Goal: Task Accomplishment & Management: Manage account settings

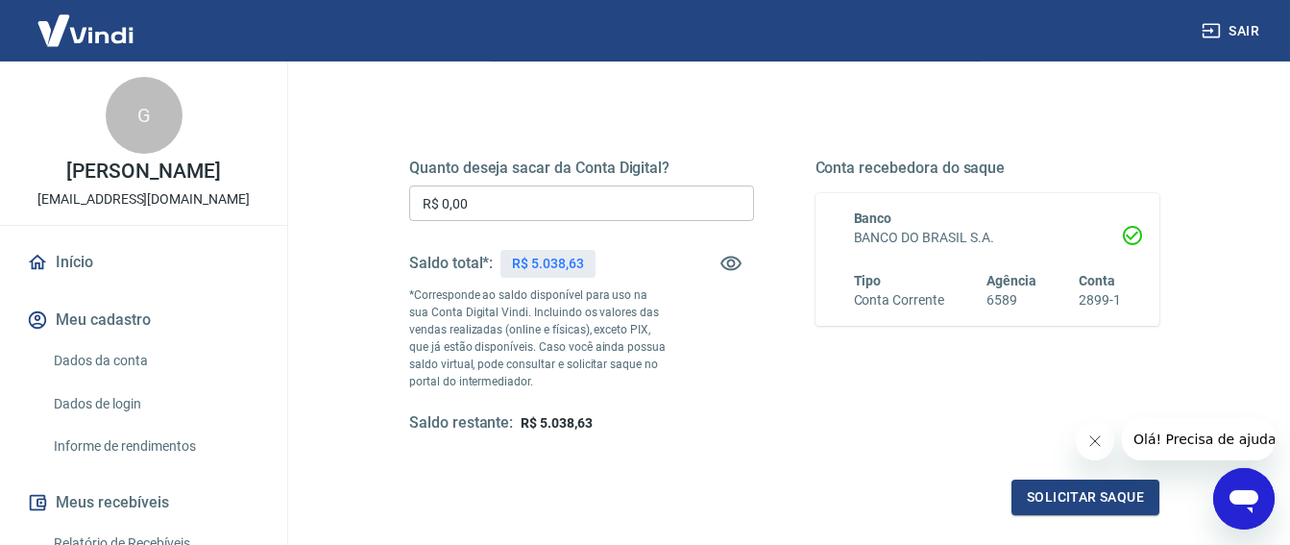
scroll to position [243, 0]
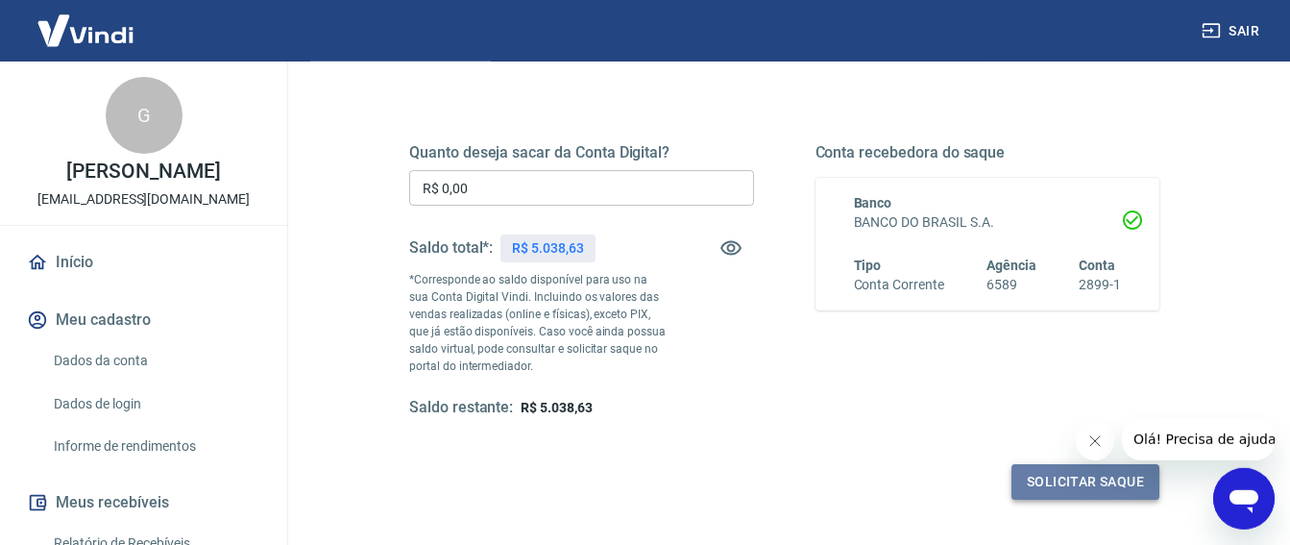
click at [1065, 479] on button "Solicitar saque" at bounding box center [1085, 482] width 148 height 36
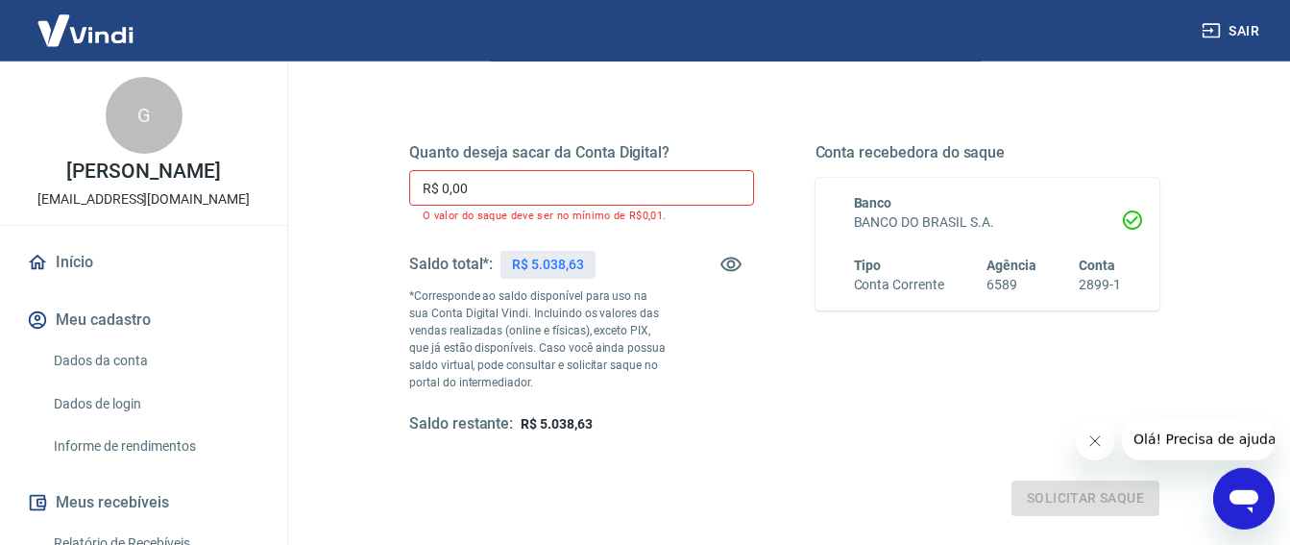
click at [495, 184] on input "R$ 0,00" at bounding box center [581, 188] width 345 height 36
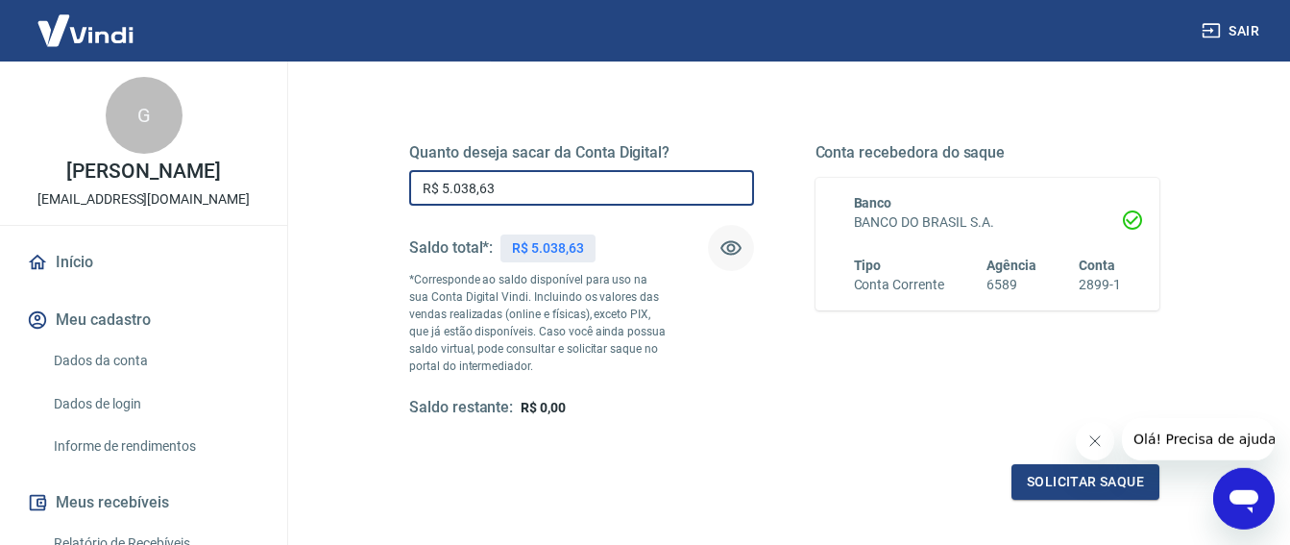
type input "R$ 5.038,63"
click at [726, 248] on icon "button" at bounding box center [730, 247] width 23 height 23
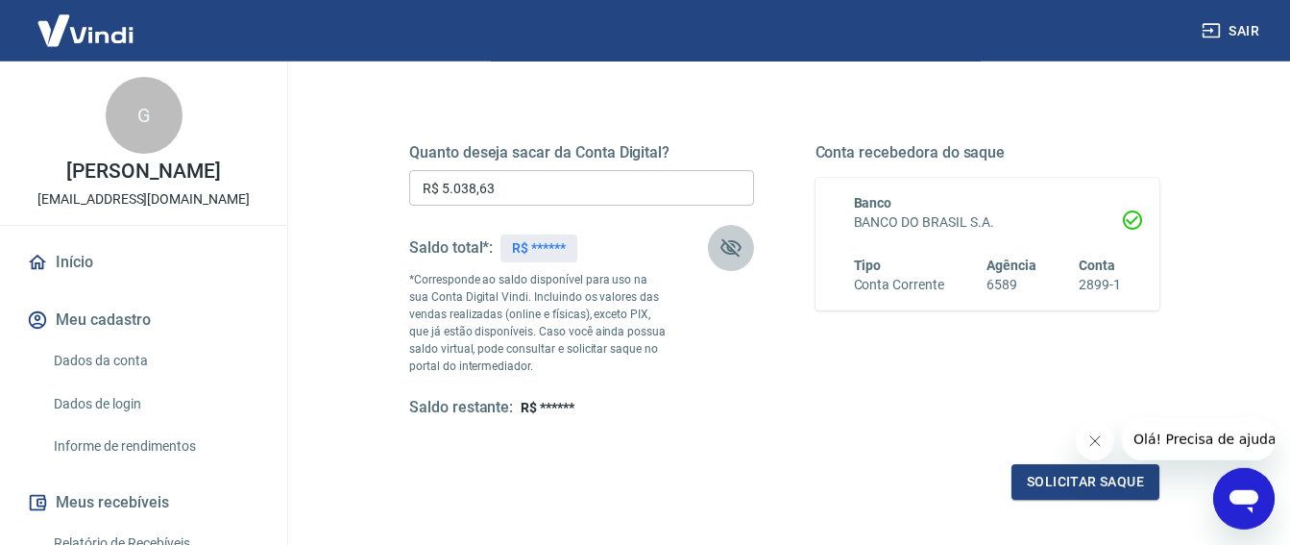
click at [726, 248] on icon "button" at bounding box center [730, 247] width 23 height 23
click at [1083, 478] on button "Solicitar saque" at bounding box center [1085, 482] width 148 height 36
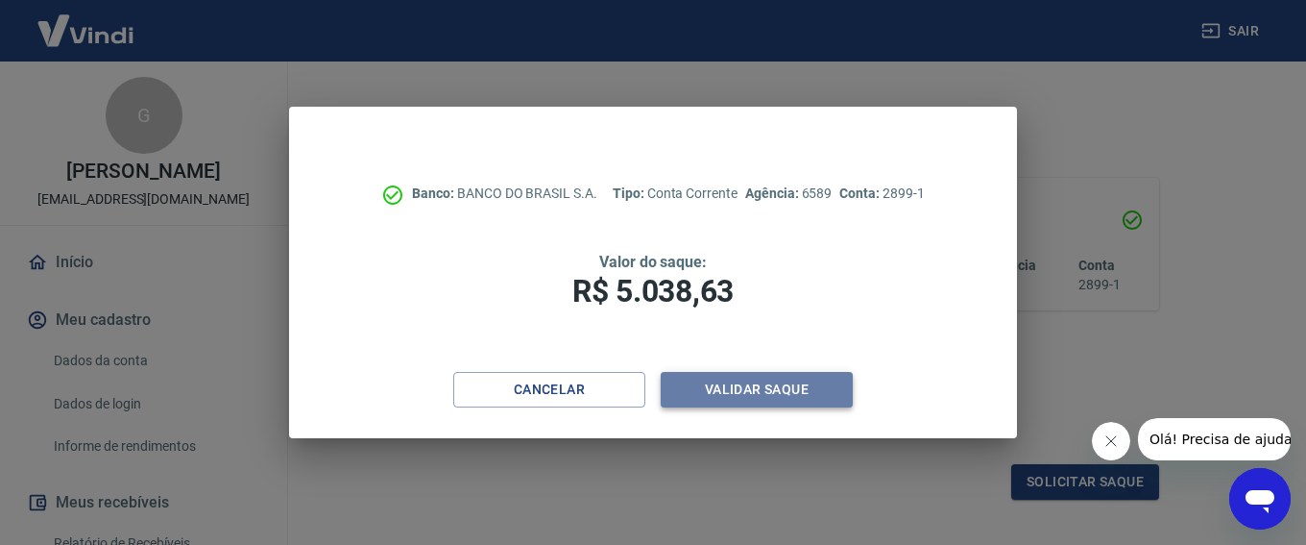
click at [731, 385] on button "Validar saque" at bounding box center [757, 390] width 192 height 36
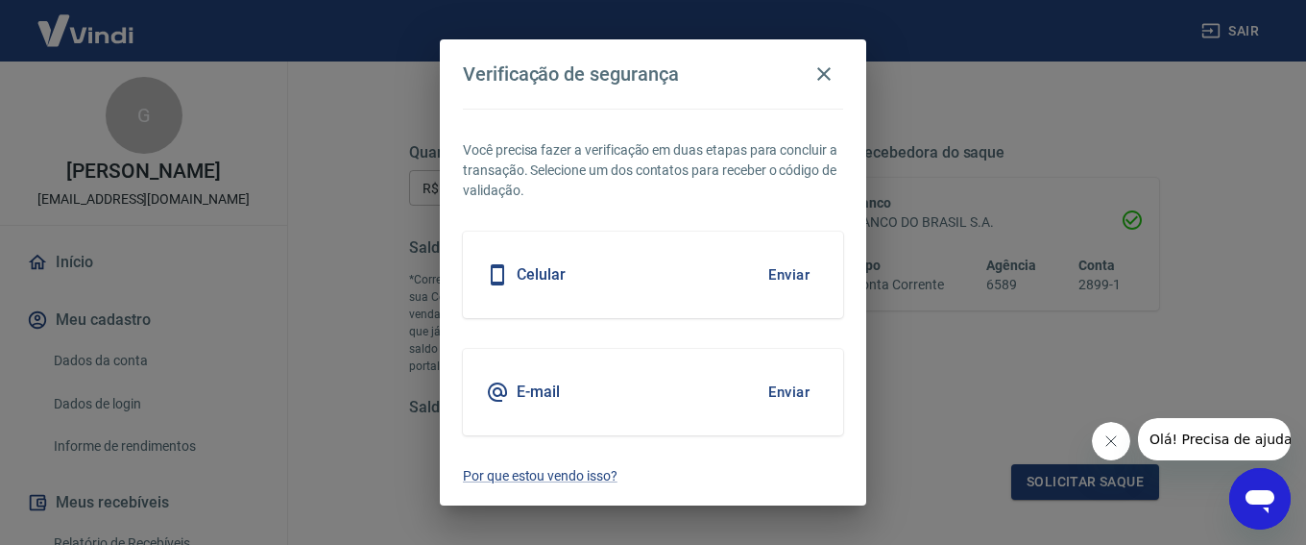
click at [793, 271] on button "Enviar" at bounding box center [789, 275] width 62 height 40
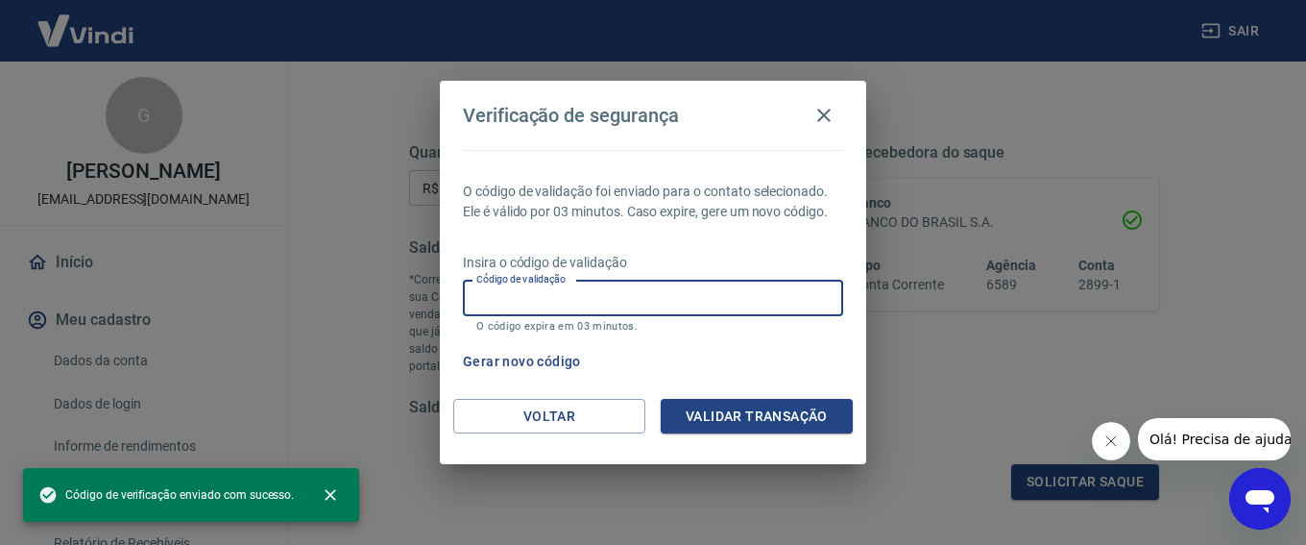
click at [473, 302] on input "Código de validação" at bounding box center [653, 298] width 380 height 36
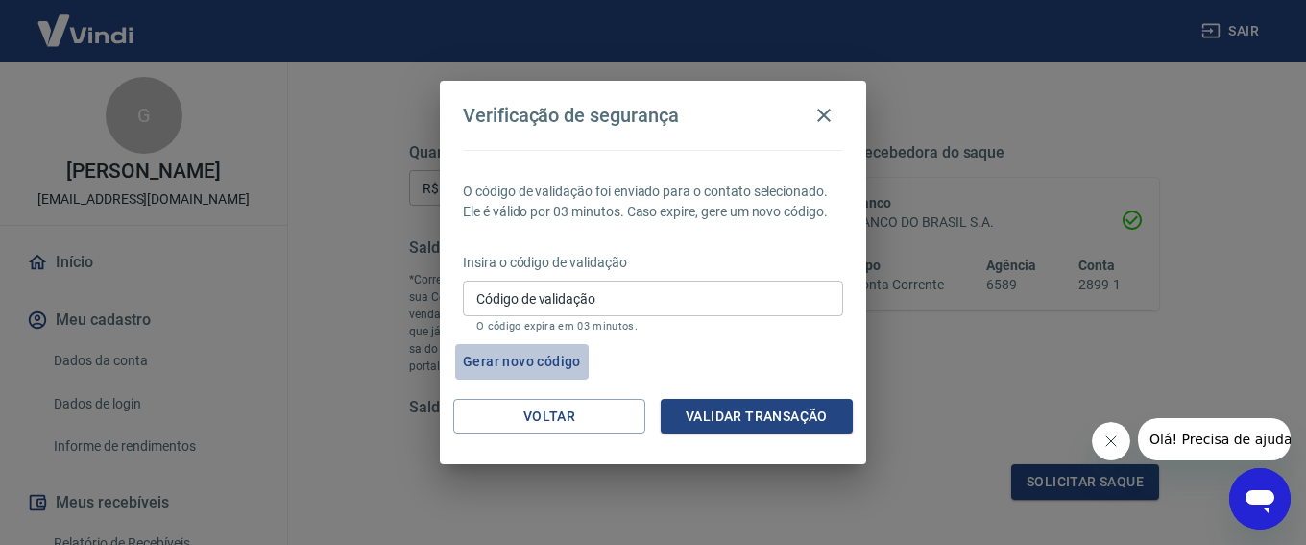
click at [515, 356] on button "Gerar novo código" at bounding box center [522, 362] width 134 height 36
click at [818, 114] on icon "button" at bounding box center [824, 115] width 23 height 23
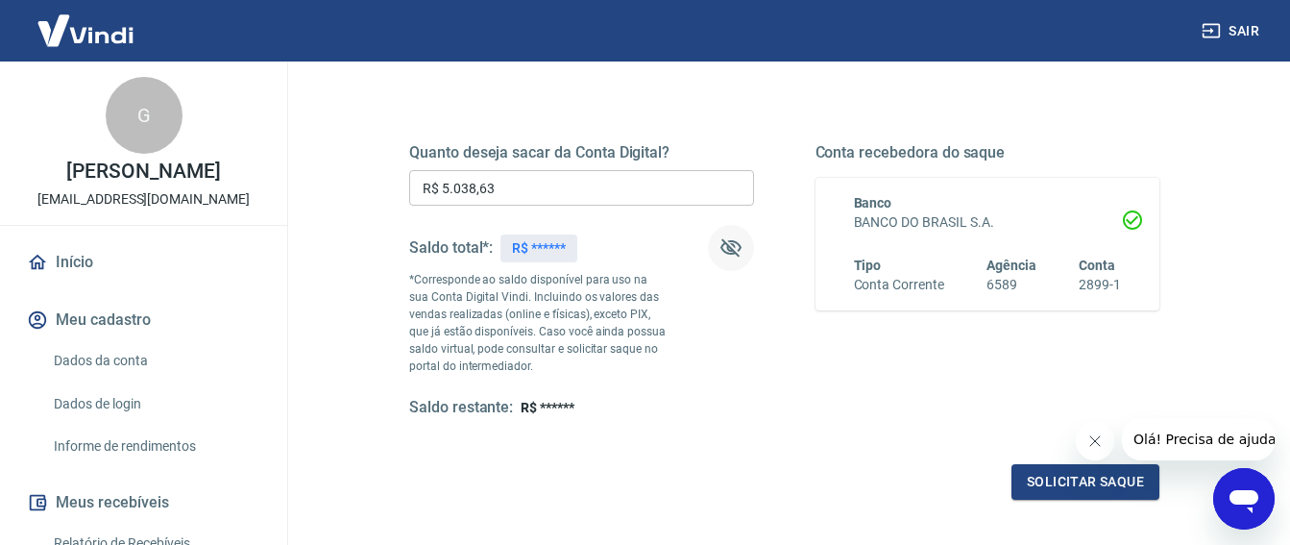
click at [805, 449] on div "Quanto deseja sacar da Conta Digital? R$ 5.038,63 ​ Saldo total*: R$ ****** *Co…" at bounding box center [784, 298] width 750 height 402
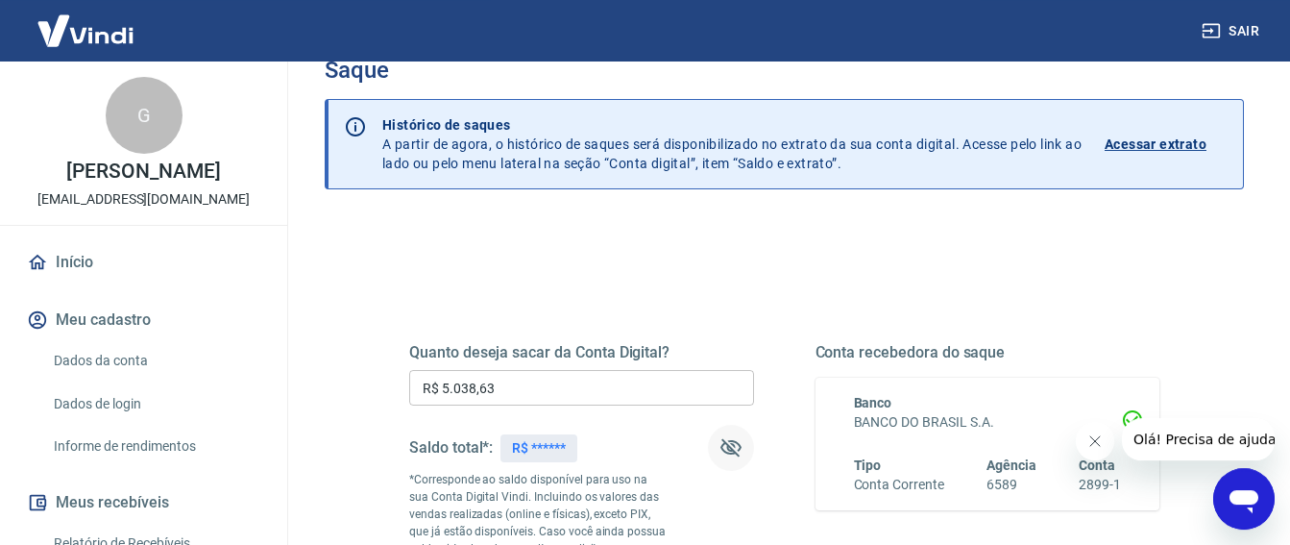
scroll to position [26, 0]
